Goal: Task Accomplishment & Management: Manage account settings

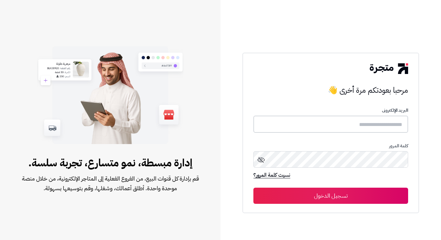
type input "**********"
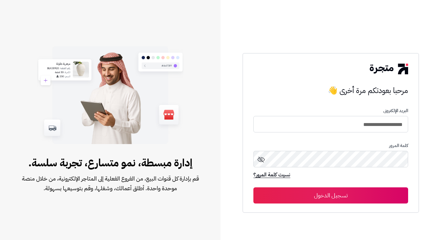
click at [298, 193] on button "تسجيل الدخول" at bounding box center [331, 195] width 155 height 16
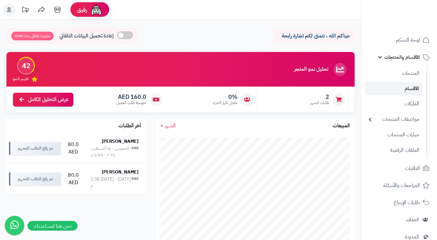
scroll to position [32, 0]
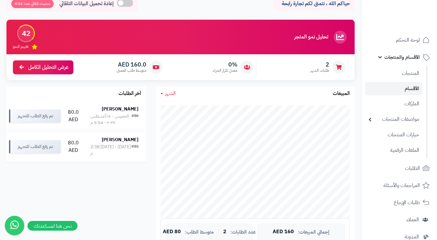
click at [409, 88] on link "الأقسام" at bounding box center [393, 88] width 57 height 13
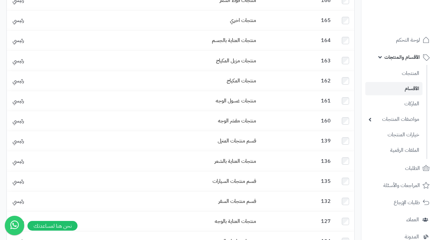
scroll to position [290, 0]
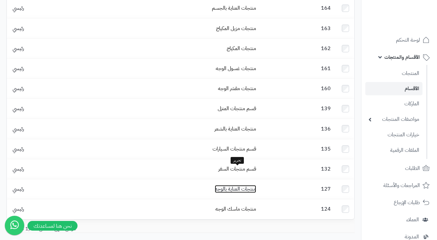
click at [245, 185] on link "منتجات العناية بالوجه" at bounding box center [235, 189] width 41 height 8
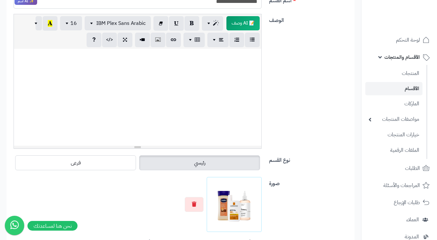
scroll to position [65, 0]
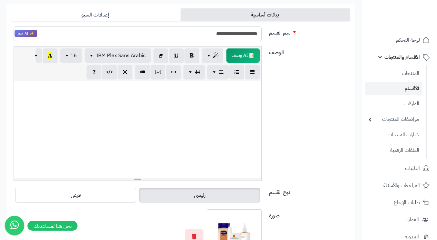
click at [238, 33] on input "**********" at bounding box center [138, 33] width 248 height 15
click at [284, 58] on div "الوصف 📝 AI وصف p blockquote pre h1 h2 h3 h4 h5 h6 IBM Plex Sans Arabic Arial Ar…" at bounding box center [180, 116] width 343 height 140
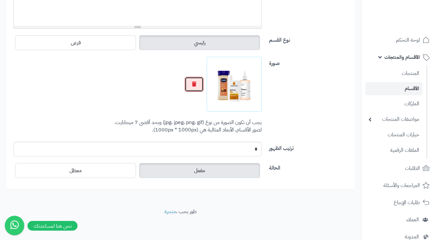
click at [195, 85] on icon "button" at bounding box center [194, 83] width 5 height 5
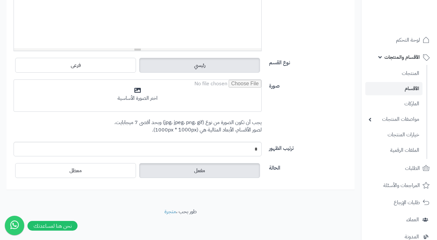
click at [202, 88] on input "file" at bounding box center [137, 96] width 247 height 32
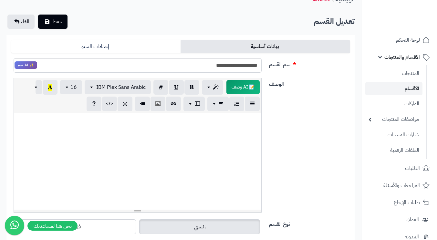
scroll to position [0, 0]
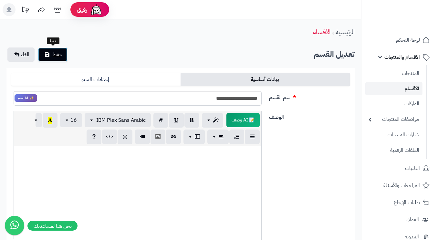
click at [55, 54] on span "حفظ" at bounding box center [58, 55] width 10 height 8
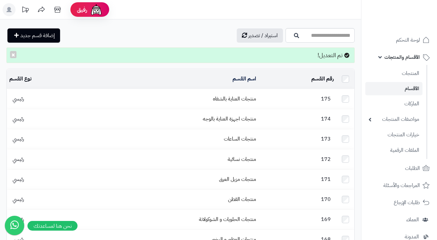
click at [287, 85] on td "رقم القسم المحدد: 0 حذف" at bounding box center [297, 79] width 78 height 20
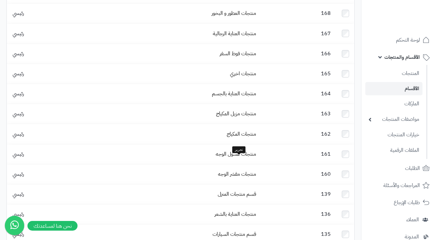
scroll to position [194, 0]
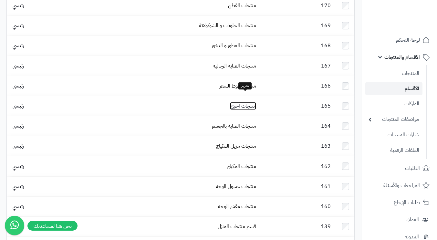
click at [246, 102] on link "منتجات اخري" at bounding box center [243, 106] width 26 height 8
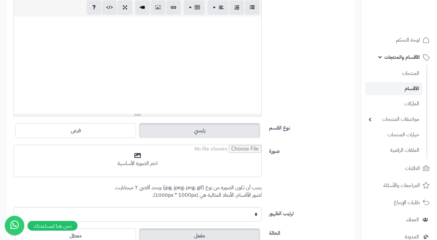
scroll to position [194, 0]
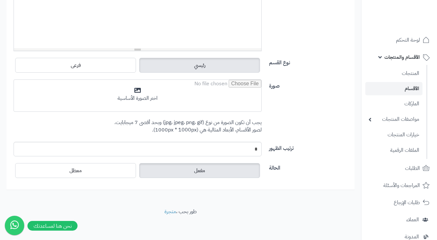
click at [160, 104] on input "file" at bounding box center [137, 96] width 247 height 32
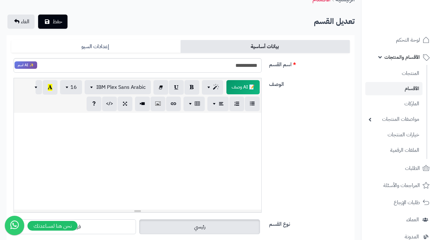
scroll to position [0, 0]
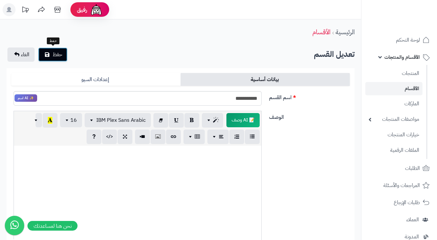
click at [55, 55] on span "حفظ" at bounding box center [58, 55] width 10 height 8
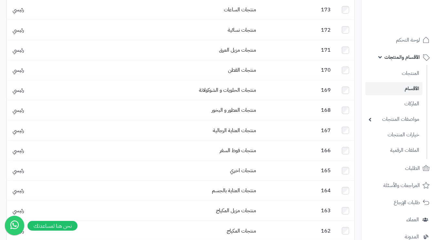
scroll to position [161, 0]
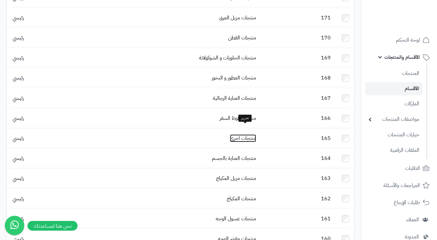
click at [250, 134] on link "منتجات اخري" at bounding box center [243, 138] width 26 height 8
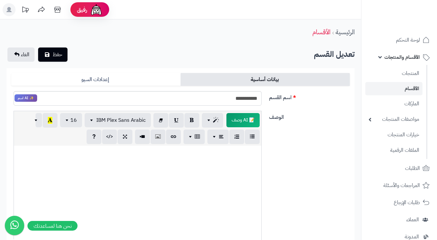
click at [119, 77] on link "إعدادات السيو" at bounding box center [95, 79] width 169 height 13
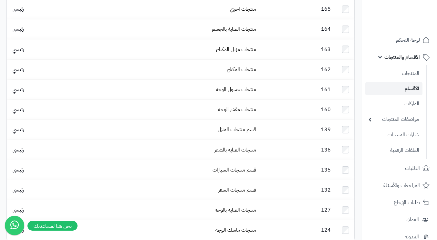
scroll to position [314, 0]
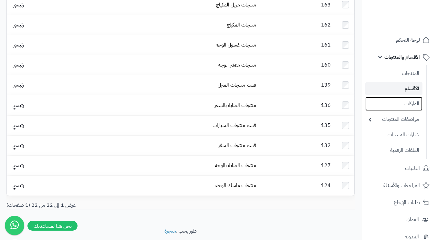
click at [404, 102] on link "الماركات" at bounding box center [393, 104] width 57 height 14
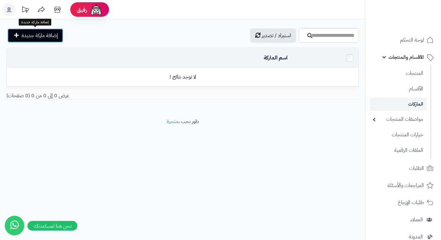
click at [43, 37] on span "إضافة ماركة جديدة" at bounding box center [40, 36] width 36 height 8
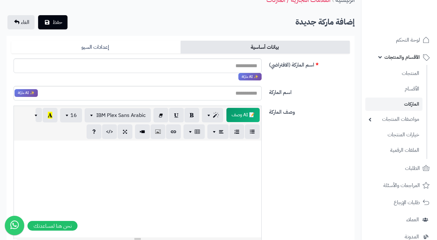
scroll to position [65, 0]
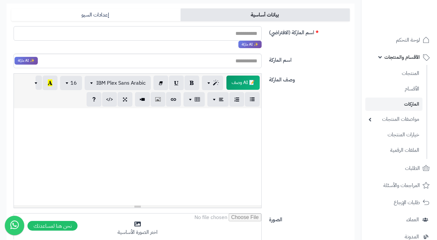
click at [224, 34] on input "اسم الماركة (الافتراضي)" at bounding box center [138, 33] width 248 height 15
click at [249, 34] on input "******" at bounding box center [138, 33] width 248 height 15
type input "******"
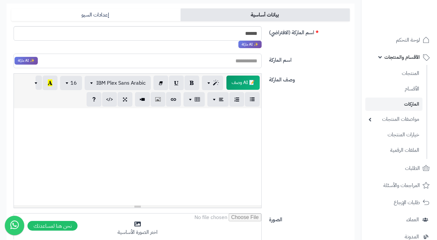
click at [243, 58] on input "اسم الماركة" at bounding box center [138, 61] width 248 height 15
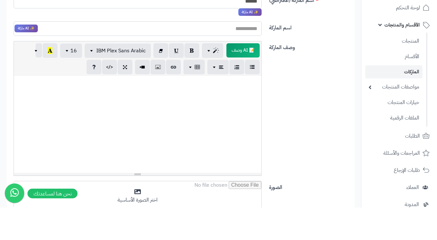
paste input "******"
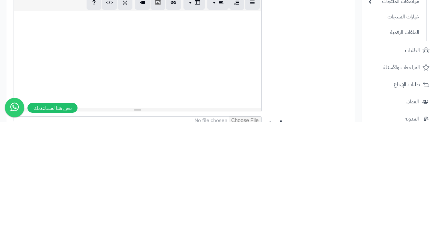
scroll to position [140, 0]
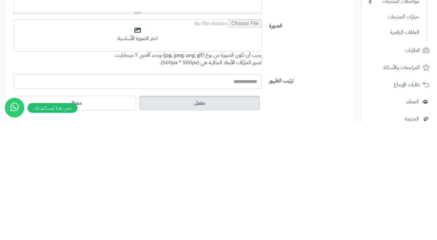
type input "******"
drag, startPoint x: 178, startPoint y: 158, endPoint x: 178, endPoint y: 40, distance: 117.8
click at [178, 40] on div "اسم الماركة ****** ✨ AI ماركة وصف الماركة 📝 AI وصف p blockquote pre h1 h2 h3 h4…" at bounding box center [180, 106] width 338 height 258
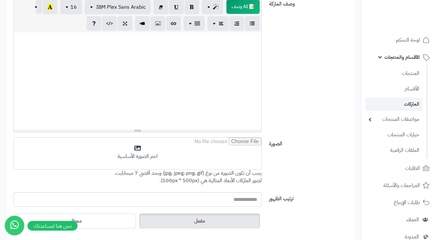
click at [210, 145] on input "file" at bounding box center [137, 153] width 247 height 32
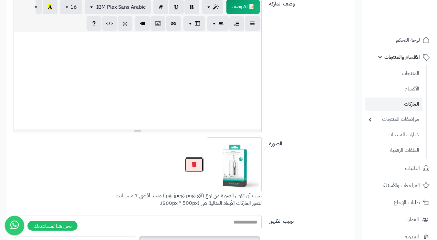
click at [200, 164] on button "button" at bounding box center [194, 164] width 19 height 15
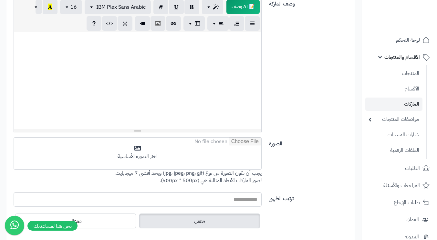
click at [215, 159] on input "file" at bounding box center [137, 153] width 247 height 32
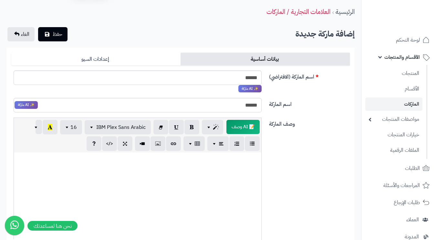
scroll to position [0, 0]
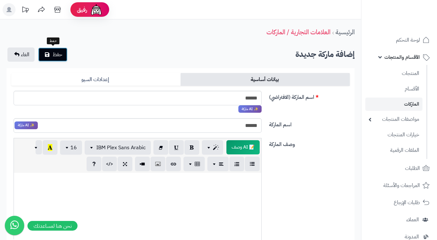
click at [61, 57] on span "حفظ" at bounding box center [58, 55] width 10 height 8
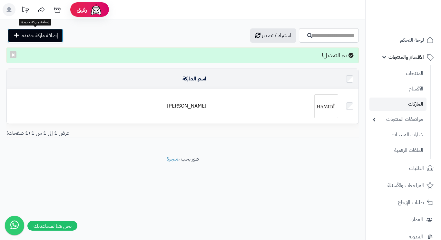
click at [54, 36] on span "إضافة ماركة جديدة" at bounding box center [40, 36] width 36 height 8
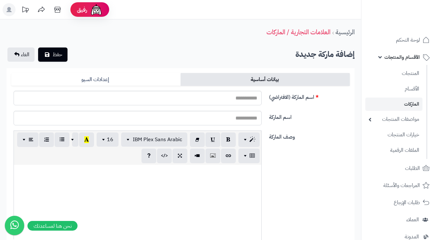
scroll to position [65, 0]
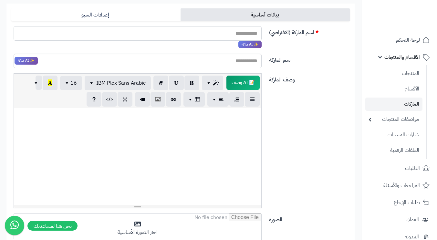
click at [256, 32] on input "اسم الماركة (الافتراضي)" at bounding box center [138, 33] width 248 height 15
click at [253, 35] on input "اسم الماركة (الافتراضي)" at bounding box center [138, 33] width 248 height 15
click at [242, 31] on input "**********" at bounding box center [138, 33] width 248 height 15
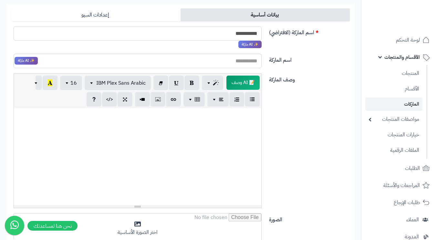
type input "**********"
click at [231, 63] on input "اسم الماركة" at bounding box center [138, 61] width 248 height 15
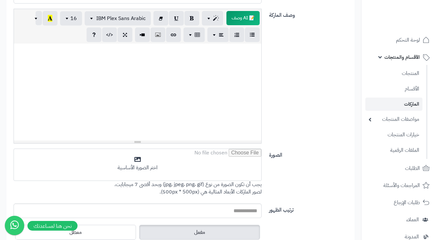
scroll to position [97, 0]
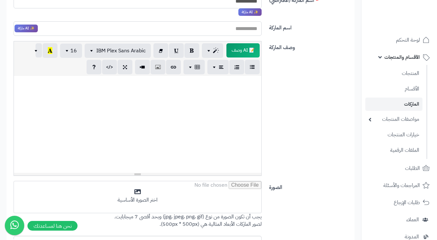
paste input "**********"
type input "**********"
click at [274, 102] on div "وصف الماركة 📝 AI وصف p blockquote pre h1 h2 h3 h4 h5 h6 IBM Plex Sans Arabic Ar…" at bounding box center [180, 111] width 343 height 140
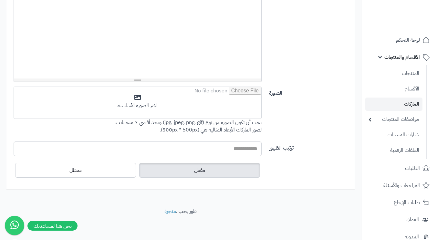
click at [187, 101] on input "file" at bounding box center [137, 103] width 247 height 32
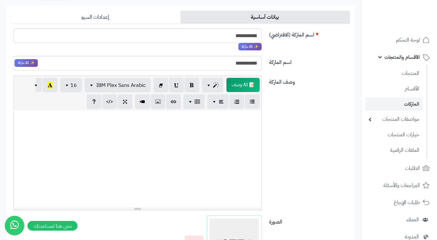
scroll to position [0, 0]
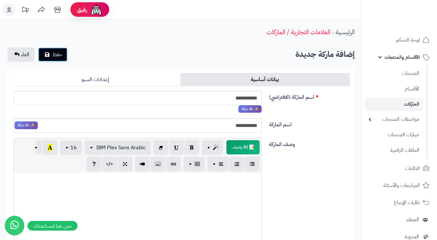
click at [53, 54] on span "حفظ" at bounding box center [58, 55] width 10 height 8
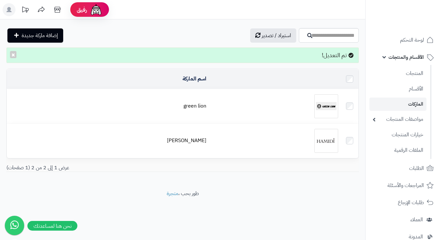
click at [233, 108] on div at bounding box center [275, 106] width 127 height 24
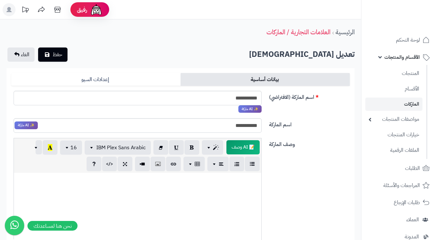
click at [84, 75] on link "إعدادات السيو" at bounding box center [95, 79] width 169 height 13
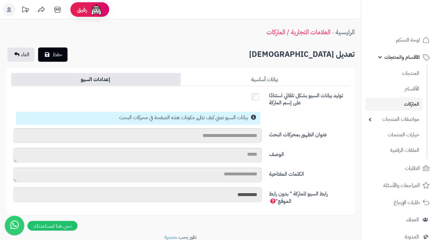
click at [253, 79] on link "بيانات أساسية" at bounding box center [264, 79] width 169 height 13
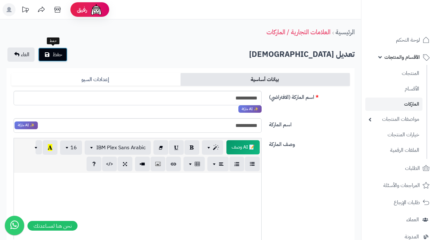
click at [54, 55] on span "حفظ" at bounding box center [58, 55] width 10 height 8
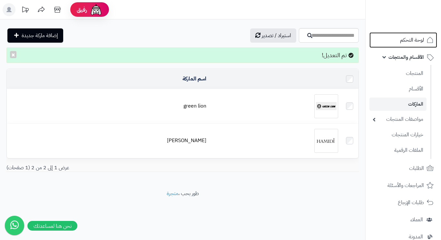
click at [412, 36] on span "لوحة التحكم" at bounding box center [412, 39] width 24 height 9
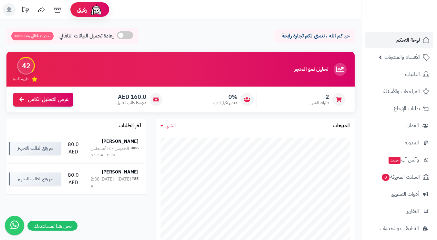
click at [412, 59] on span "الأقسام والمنتجات" at bounding box center [401, 57] width 35 height 9
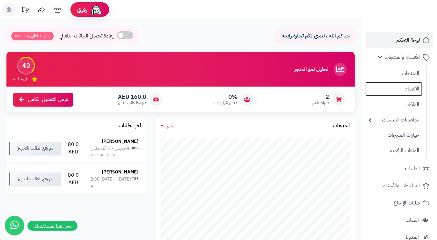
click at [410, 92] on link "الأقسام" at bounding box center [393, 89] width 57 height 14
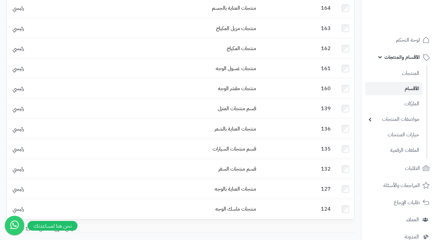
scroll to position [314, 0]
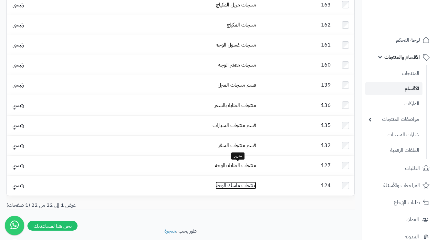
click at [235, 181] on link "منتجات ماسك الوجه" at bounding box center [235, 185] width 41 height 8
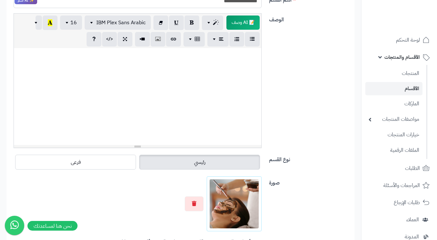
scroll to position [1, 0]
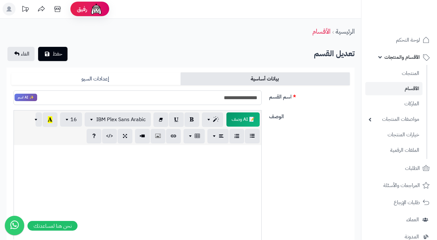
click at [236, 95] on input "**********" at bounding box center [138, 97] width 248 height 15
click at [306, 105] on div "**********" at bounding box center [180, 100] width 343 height 20
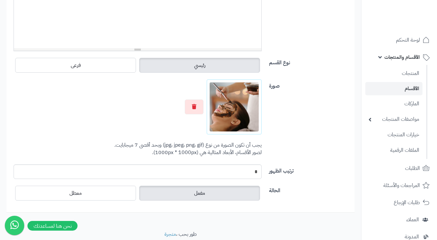
scroll to position [217, 0]
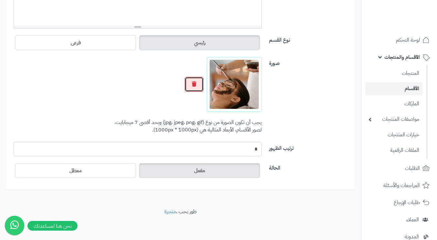
click at [190, 82] on button "button" at bounding box center [194, 84] width 19 height 15
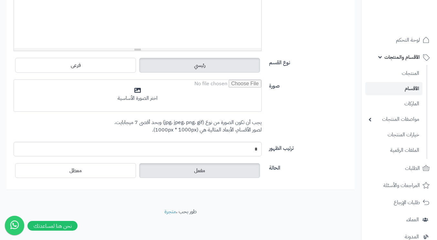
click at [190, 82] on input "file" at bounding box center [137, 96] width 247 height 32
type input "**********"
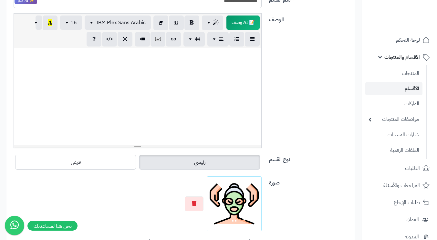
scroll to position [0, 0]
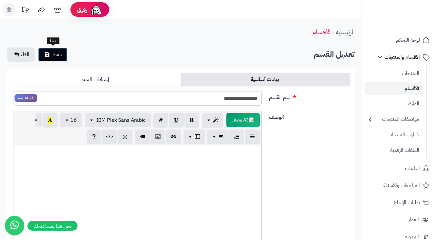
click at [57, 56] on span "حفظ" at bounding box center [58, 55] width 10 height 8
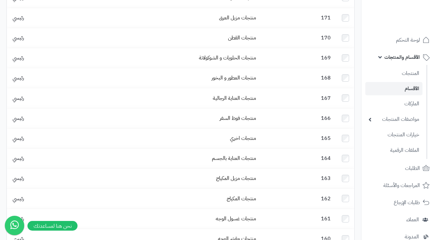
scroll to position [226, 0]
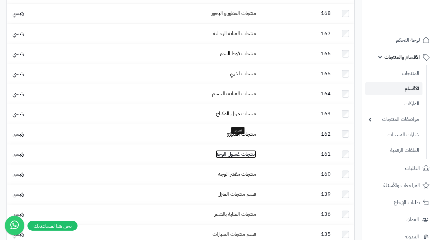
click at [248, 150] on link "منتجات غسول الوجه" at bounding box center [236, 154] width 40 height 8
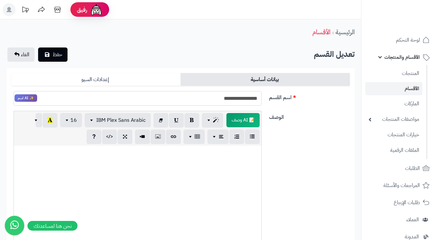
click at [238, 101] on input "**********" at bounding box center [138, 98] width 248 height 15
click at [277, 135] on div "الوصف 📝 AI وصف p blockquote pre h1 h2 h3 h4 h5 h6 IBM Plex Sans Arabic Arial Ar…" at bounding box center [180, 181] width 343 height 140
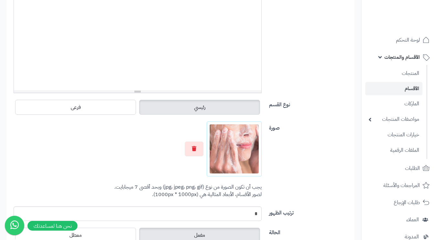
scroll to position [217, 0]
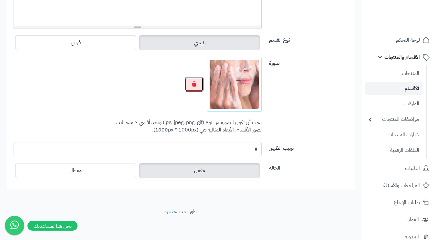
click at [190, 78] on button "button" at bounding box center [194, 84] width 19 height 15
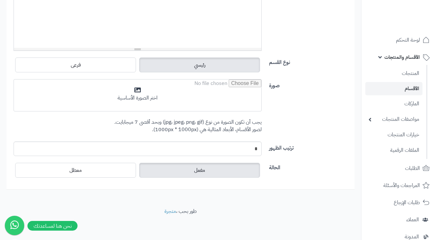
scroll to position [194, 0]
click at [211, 88] on input "file" at bounding box center [137, 96] width 247 height 32
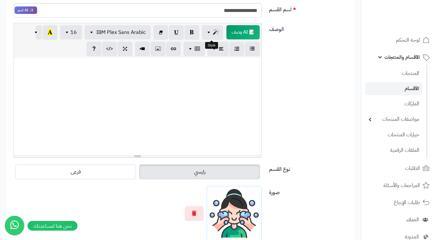
scroll to position [0, 0]
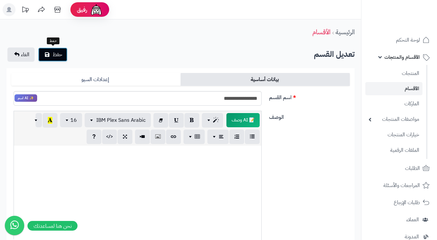
click at [54, 51] on span "حفظ" at bounding box center [58, 55] width 10 height 8
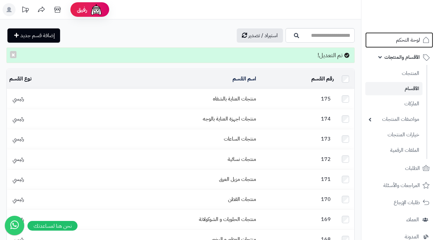
click at [415, 40] on span "لوحة التحكم" at bounding box center [408, 39] width 24 height 9
